Goal: Task Accomplishment & Management: Complete application form

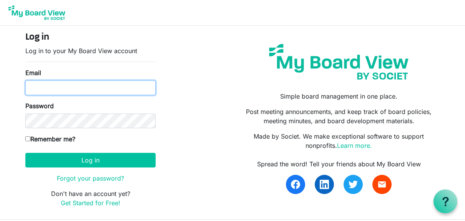
click at [39, 83] on input "Email" at bounding box center [90, 87] width 130 height 15
type input "[PERSON_NAME][EMAIL_ADDRESS][PERSON_NAME][DOMAIN_NAME]"
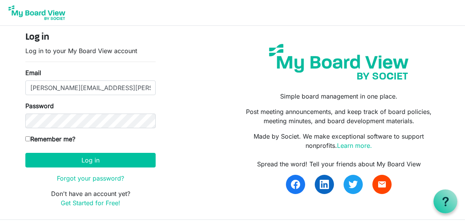
click at [28, 137] on input "Remember me?" at bounding box center [27, 138] width 5 height 5
checkbox input "true"
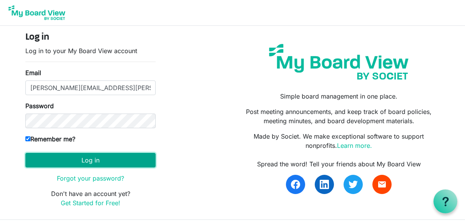
click at [92, 157] on button "Log in" at bounding box center [90, 160] width 130 height 15
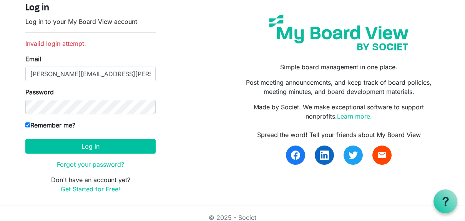
scroll to position [36, 0]
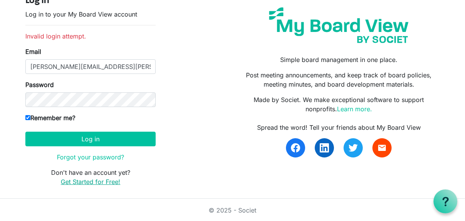
click at [100, 181] on link "Get Started for Free!" at bounding box center [91, 181] width 60 height 8
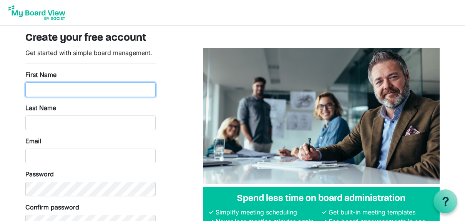
click at [41, 92] on input "First Name" at bounding box center [90, 89] width 130 height 15
type input "P"
type input "Kevin"
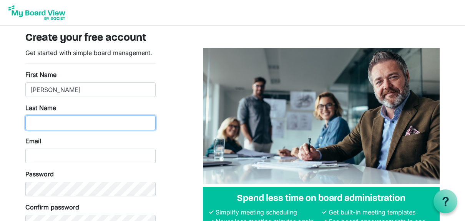
click at [28, 120] on input "Last Name" at bounding box center [90, 122] width 130 height 15
type input "Pinckney"
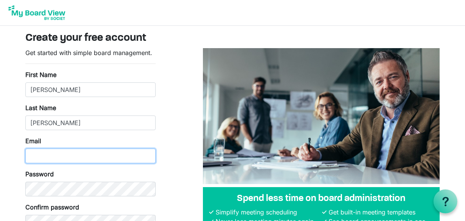
type input "donald.pinckney@cocacolaswb.com"
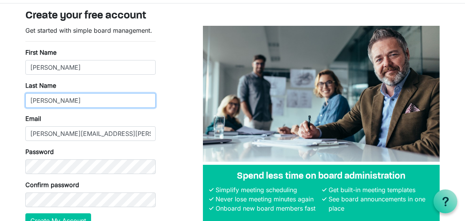
scroll to position [38, 0]
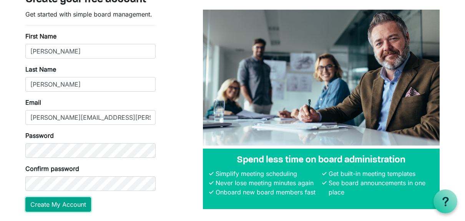
click at [63, 205] on button "Create My Account" at bounding box center [58, 204] width 66 height 15
